Goal: Find contact information

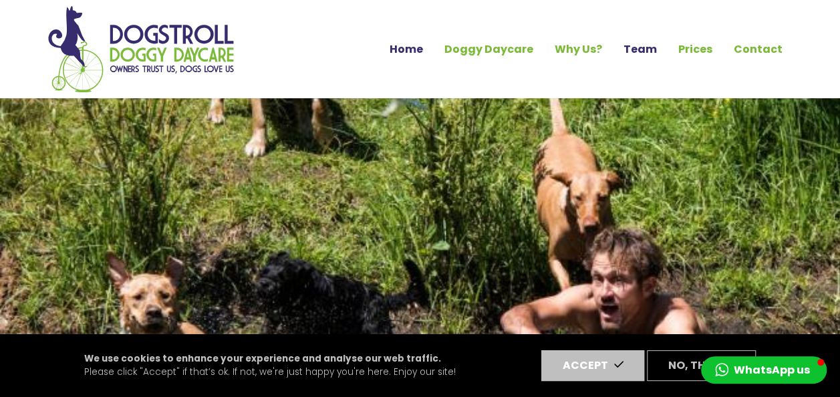
click at [638, 51] on link "Team" at bounding box center [640, 49] width 55 height 23
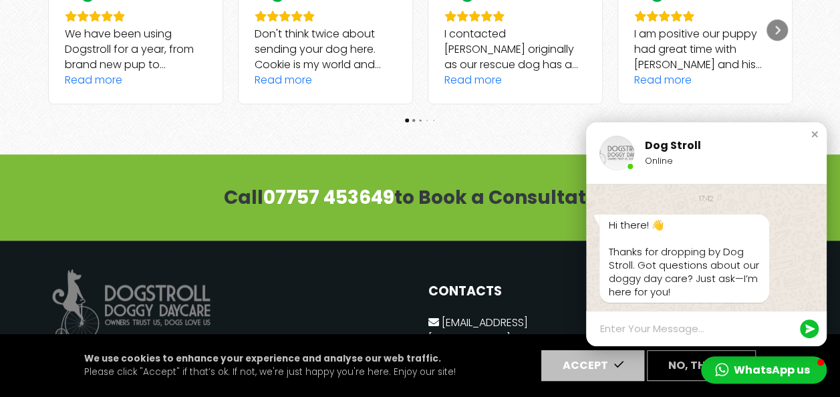
scroll to position [2955, 0]
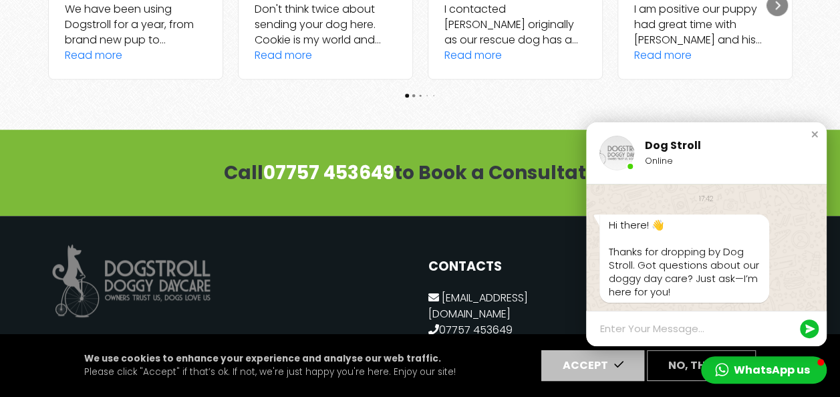
click at [678, 322] on textarea at bounding box center [698, 328] width 196 height 13
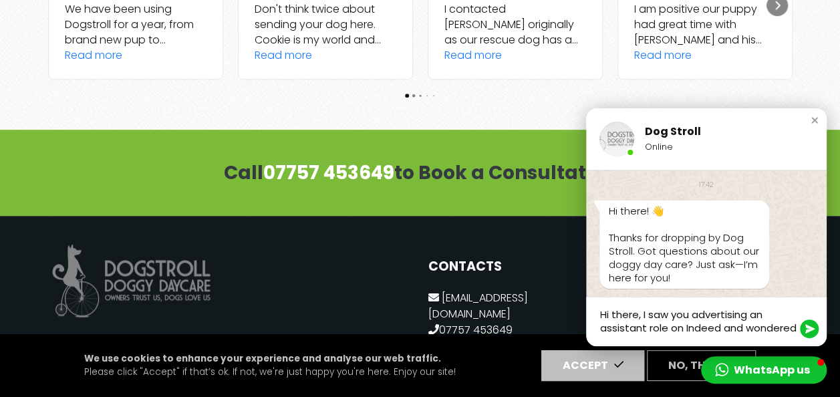
scroll to position [0, 0]
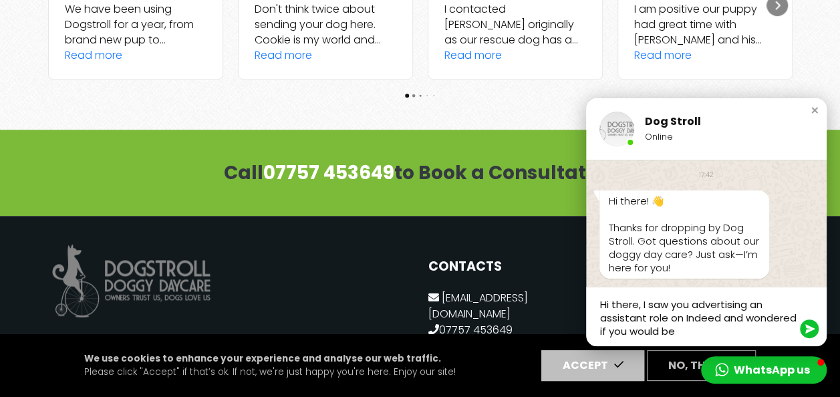
drag, startPoint x: 729, startPoint y: 331, endPoint x: 722, endPoint y: 321, distance: 12.4
click at [722, 321] on textarea "Hi there, I saw you advertising an assistant role on Indeed and wondered if you…" at bounding box center [698, 318] width 196 height 41
click at [598, 319] on div "Hi there, I saw you advertising an assistant role on Indeed but unfortunately i…" at bounding box center [706, 316] width 241 height 59
click at [600, 317] on textarea "Hi there, I saw you advertising an assistant role on Indeed but unfortunately i…" at bounding box center [698, 325] width 196 height 54
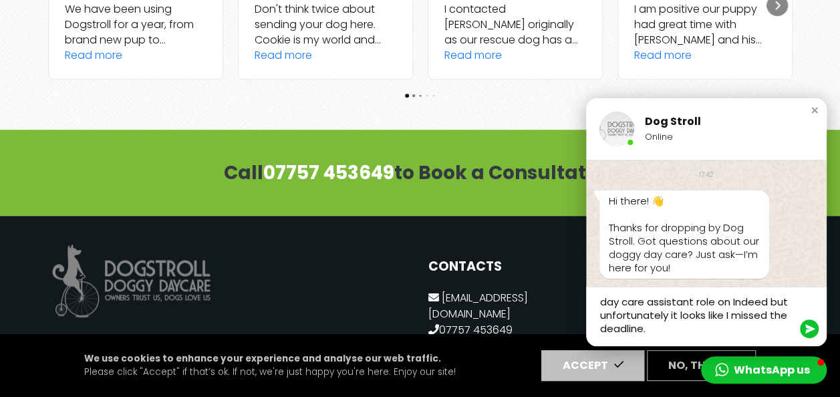
click at [662, 327] on textarea "Hi there, I saw you advertising a doggy day care assistant role on Indeed but u…" at bounding box center [698, 309] width 196 height 54
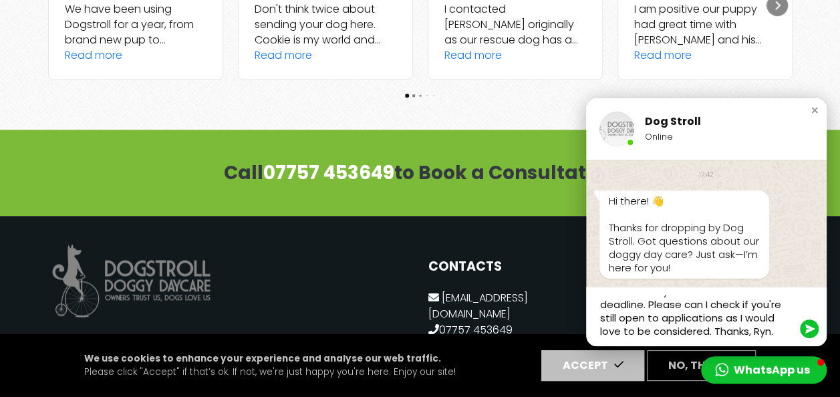
scroll to position [43, 0]
type textarea "Hi there, I saw you advertising a doggy day care assistant role on Indeed but u…"
click at [809, 326] on icon "button" at bounding box center [809, 328] width 9 height 9
